Goal: Task Accomplishment & Management: Manage account settings

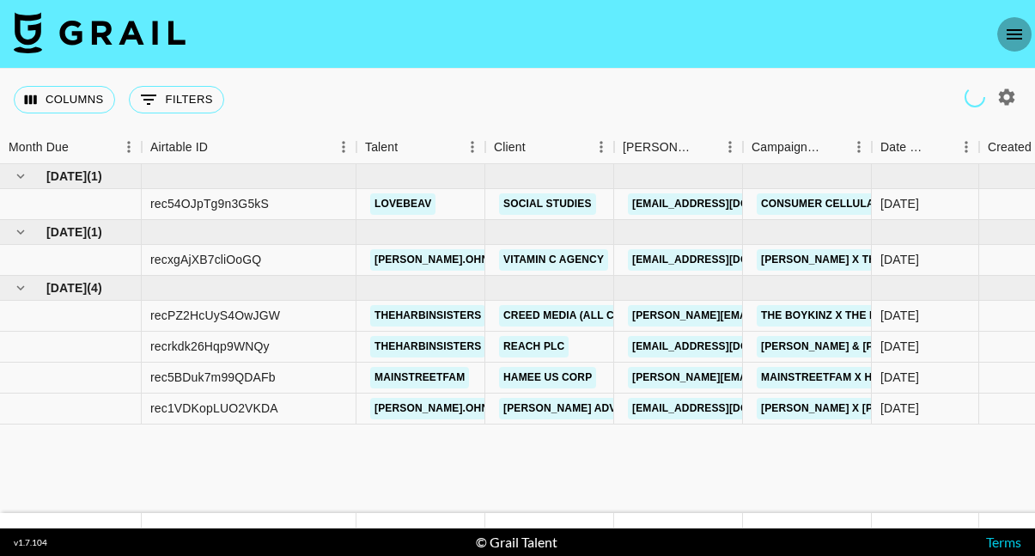
click at [1007, 38] on icon "open drawer" at bounding box center [1014, 34] width 15 height 10
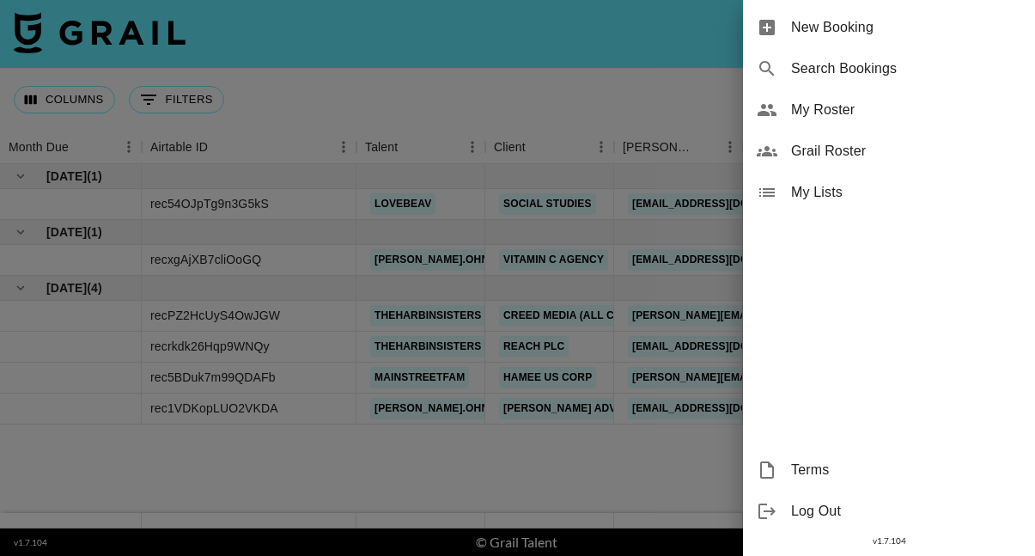
click at [836, 119] on span "My Roster" at bounding box center [906, 110] width 230 height 21
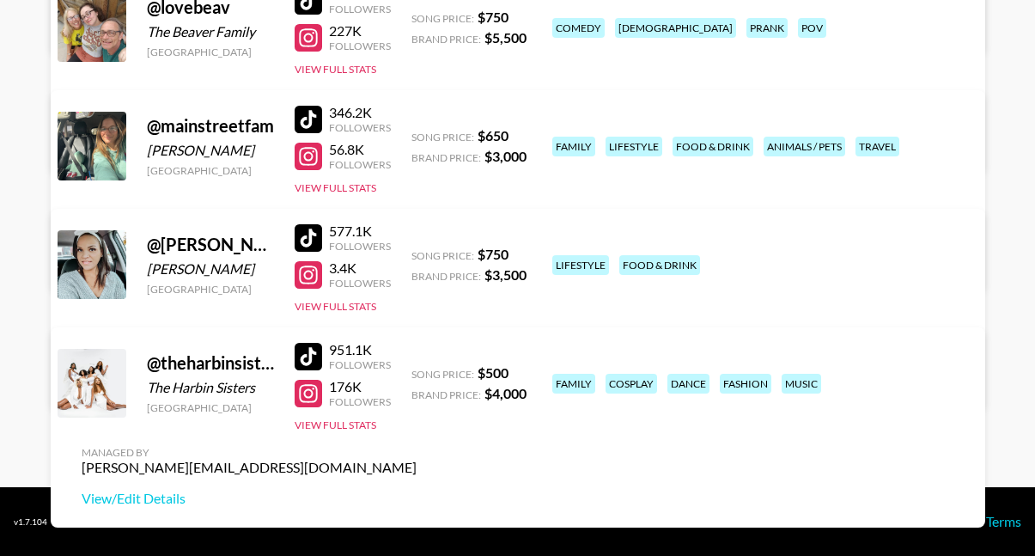
scroll to position [408, 0]
click at [417, 371] on link "View/Edit Details" at bounding box center [249, 379] width 335 height 17
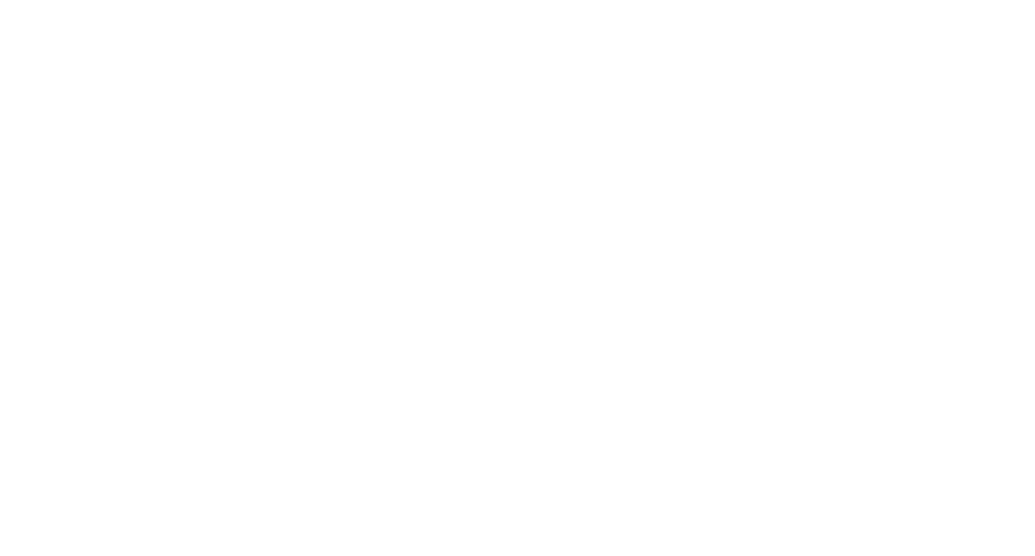
click at [658, 62] on body at bounding box center [517, 278] width 1035 height 556
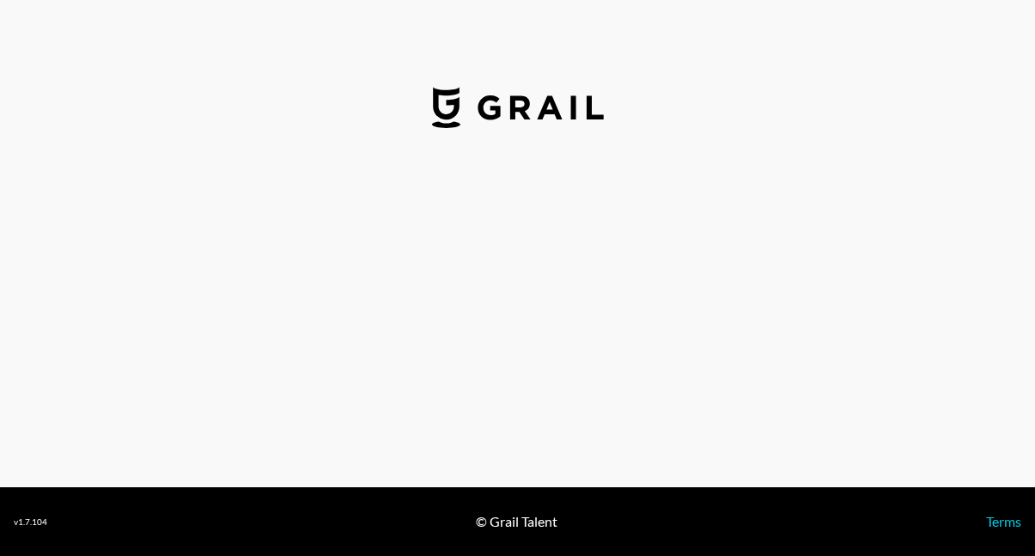
select select "USD"
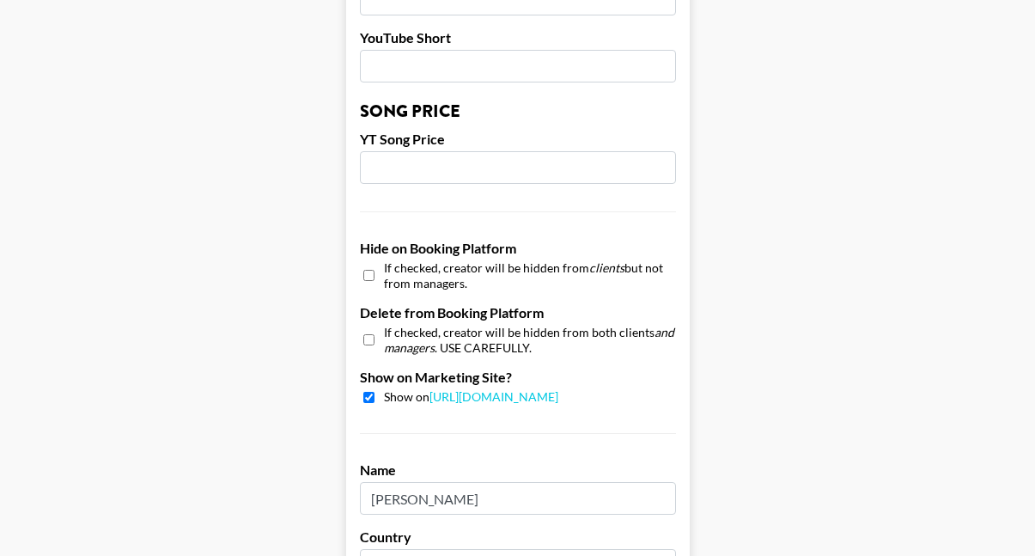
scroll to position [1438, 0]
